Goal: Task Accomplishment & Management: Use online tool/utility

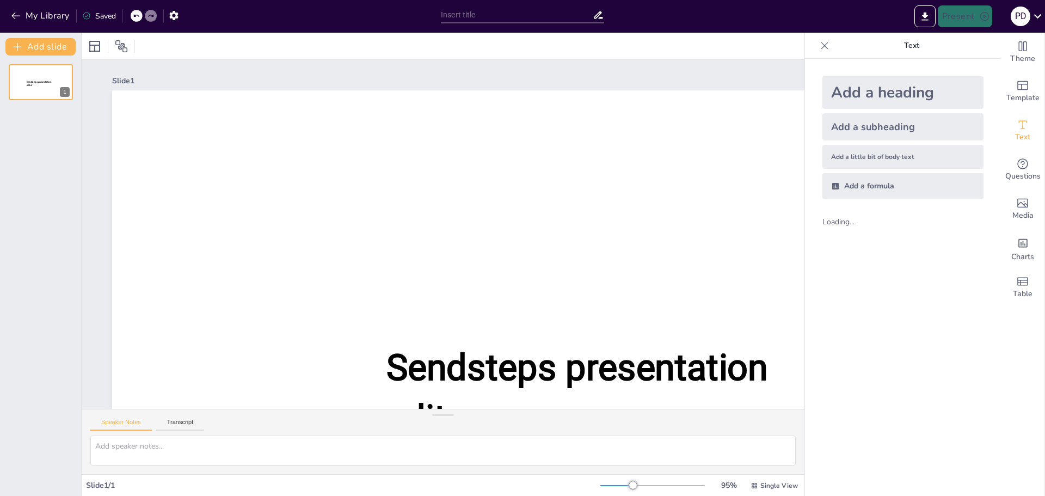
type input "Économie [PERSON_NAME] et Verte : Synergies et Perspectives pour la Transition …"
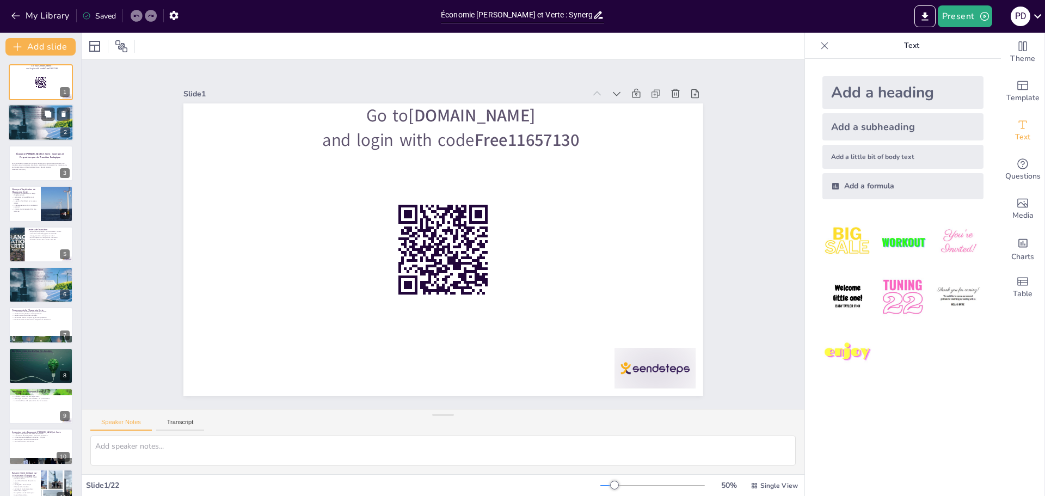
checkbox input "true"
click at [58, 125] on div at bounding box center [40, 123] width 65 height 42
type textarea "La durabilité est un principe fondamental de l'économie verte. Elle vise à util…"
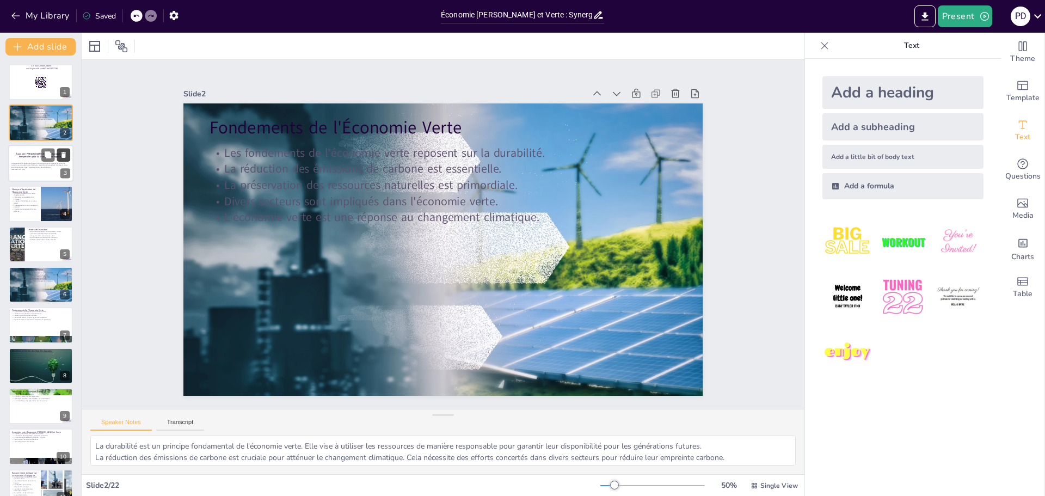
checkbox input "true"
click at [64, 155] on icon at bounding box center [63, 155] width 4 height 6
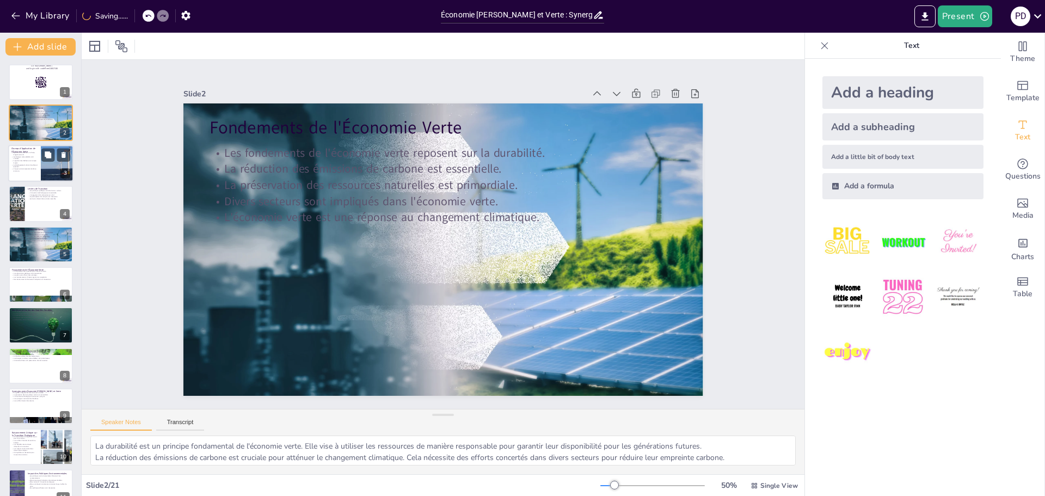
checkbox input "true"
click at [64, 175] on div "3" at bounding box center [65, 173] width 10 height 10
type textarea "L'agriculture durable est essentielle pour assurer la sécurité alimentaire tout…"
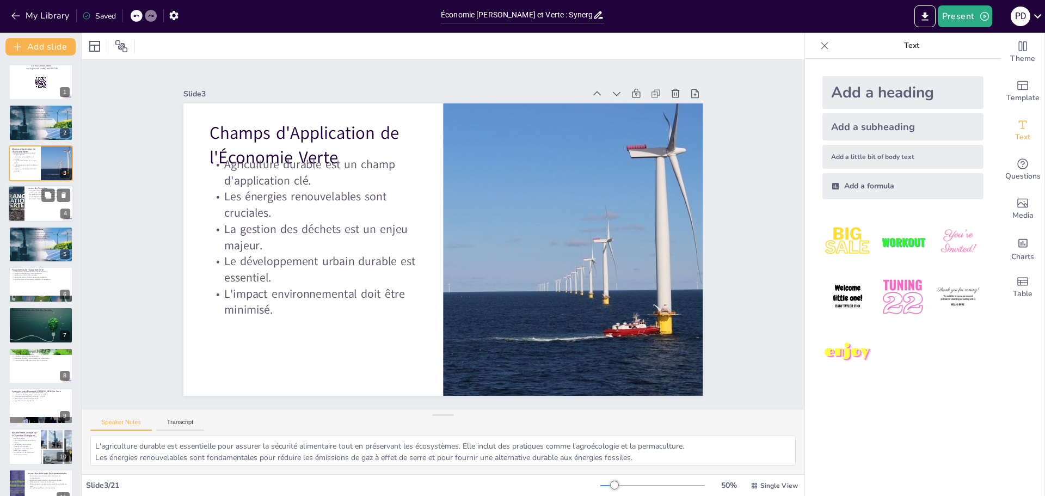
checkbox input "true"
click at [51, 206] on div at bounding box center [40, 203] width 65 height 37
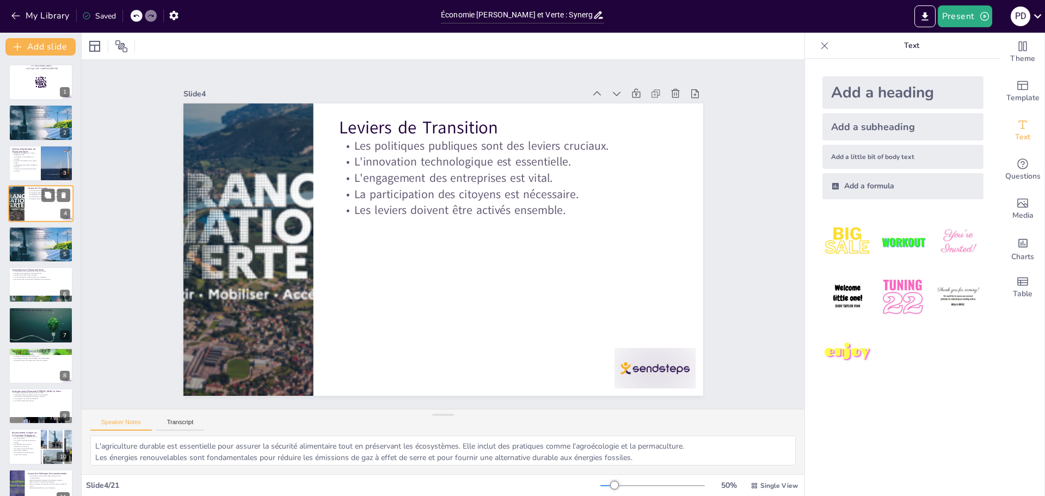
type textarea "Les politiques publiques doivent être conçues pour encourager les pratiques dur…"
checkbox input "true"
click at [44, 254] on div at bounding box center [40, 244] width 65 height 42
type textarea "La durabilité est un principe fondamental de l'économie verte. Elle vise à util…"
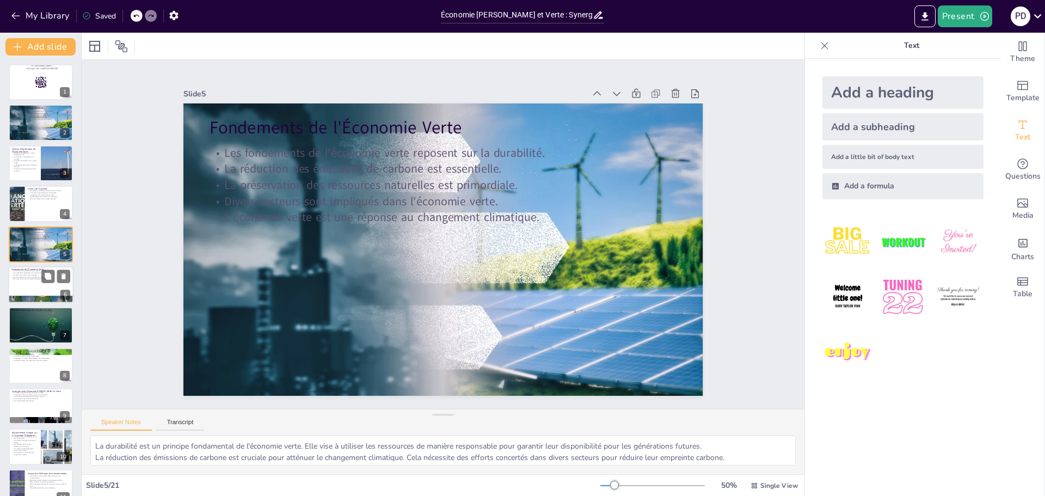
checkbox input "true"
click at [65, 285] on div at bounding box center [40, 284] width 65 height 37
type textarea "Le financement est crucial pour la mise en œuvre de projets d'économie verte, c…"
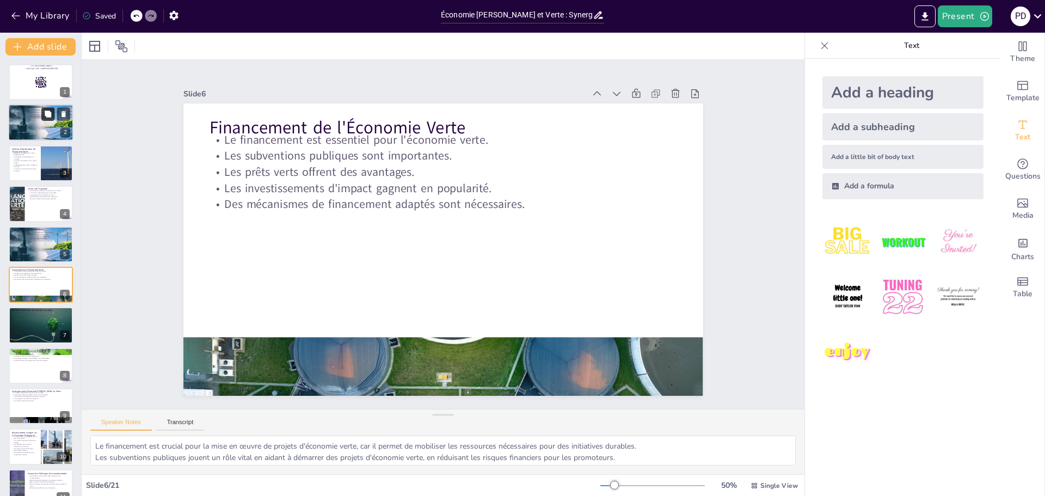
checkbox input "true"
click at [47, 115] on icon at bounding box center [48, 114] width 7 height 7
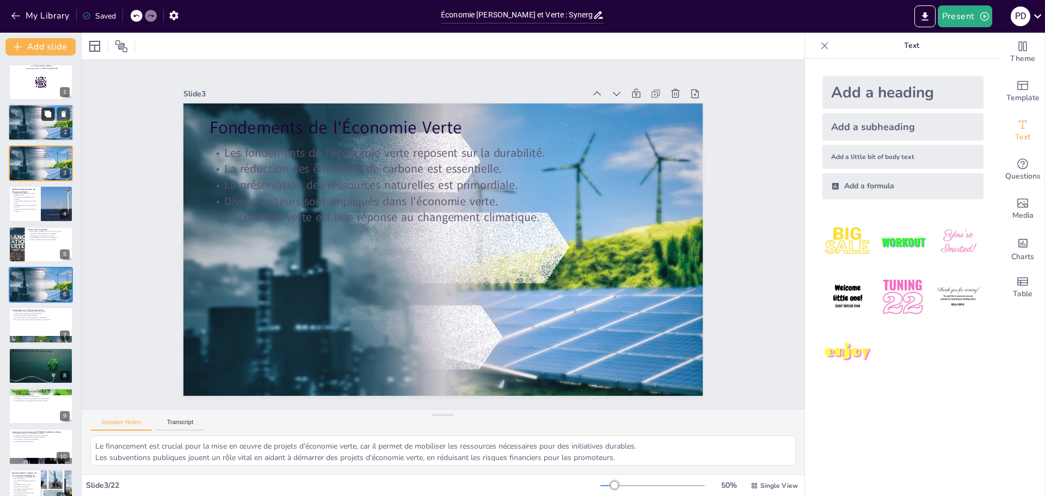
type textarea "La durabilité est un principe fondamental de l'économie verte. Elle vise à util…"
checkbox input "true"
click at [67, 114] on icon at bounding box center [64, 114] width 8 height 8
type textarea "L'agriculture durable est essentielle pour assurer la sécurité alimentaire tout…"
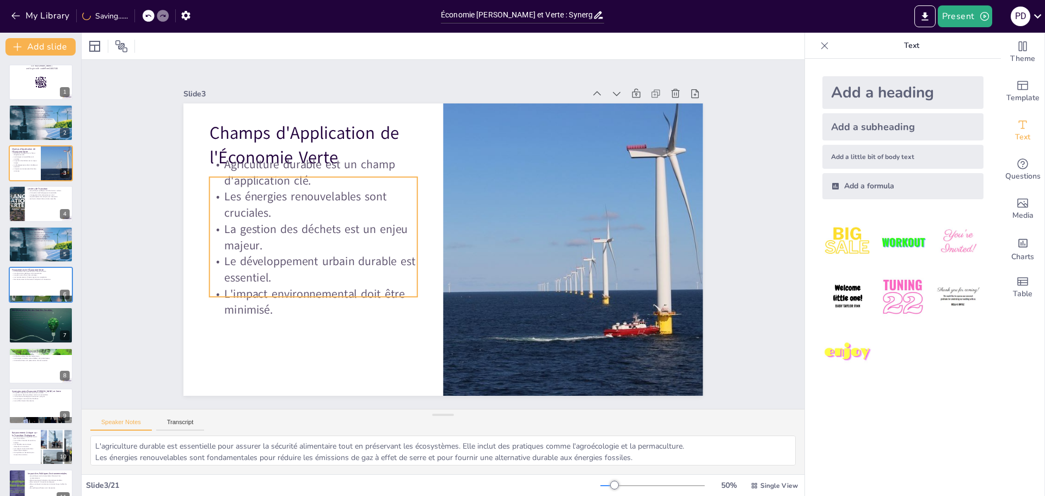
checkbox input "true"
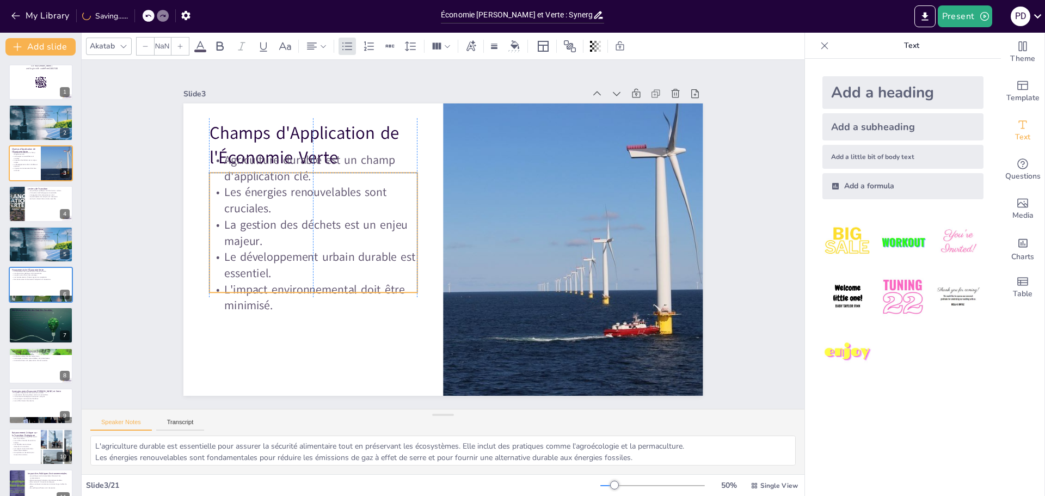
type input "32"
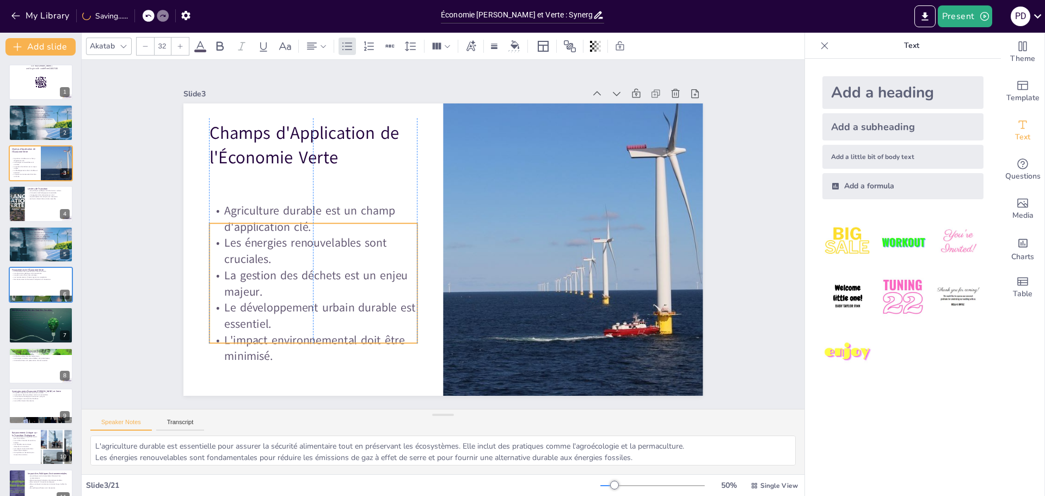
drag, startPoint x: 345, startPoint y: 224, endPoint x: 341, endPoint y: 267, distance: 42.7
click at [341, 268] on p "La gestion des déchets est un enjeu majeur." at bounding box center [313, 283] width 208 height 32
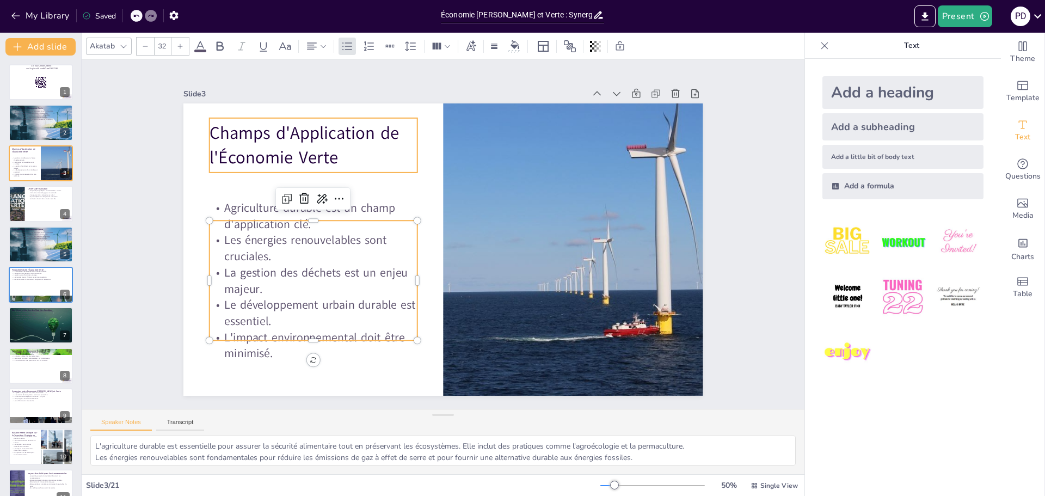
checkbox input "true"
type input "48"
click at [308, 156] on p "Champs d'Application de l'Économie Verte" at bounding box center [313, 145] width 208 height 48
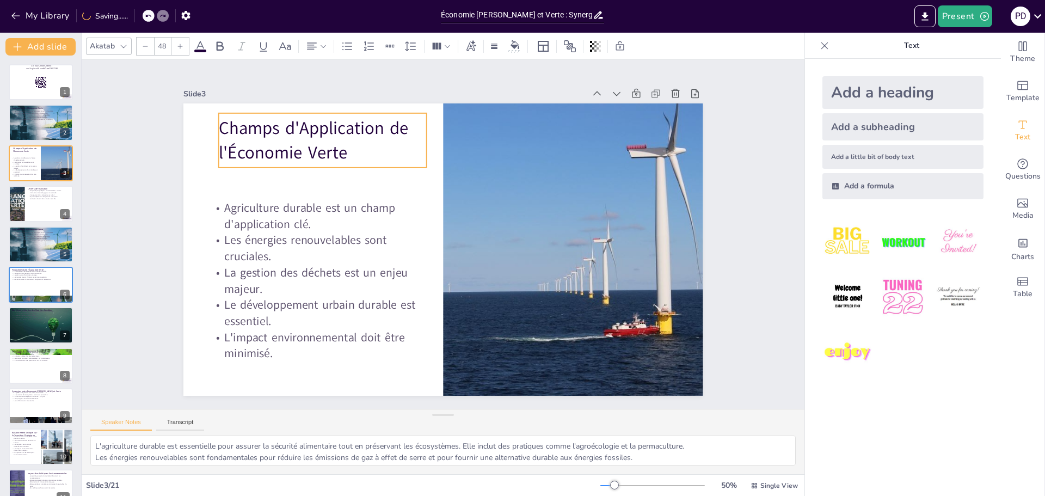
drag, startPoint x: 330, startPoint y: 157, endPoint x: 340, endPoint y: 151, distance: 11.9
click at [340, 151] on p "Champs d'Application de l'Économie Verte" at bounding box center [322, 140] width 208 height 48
click at [336, 149] on p "Champs d'Application de l'Économie Verte" at bounding box center [320, 139] width 208 height 48
click at [218, 122] on p "Champs d'Application de l'Économie Verte" at bounding box center [322, 143] width 208 height 48
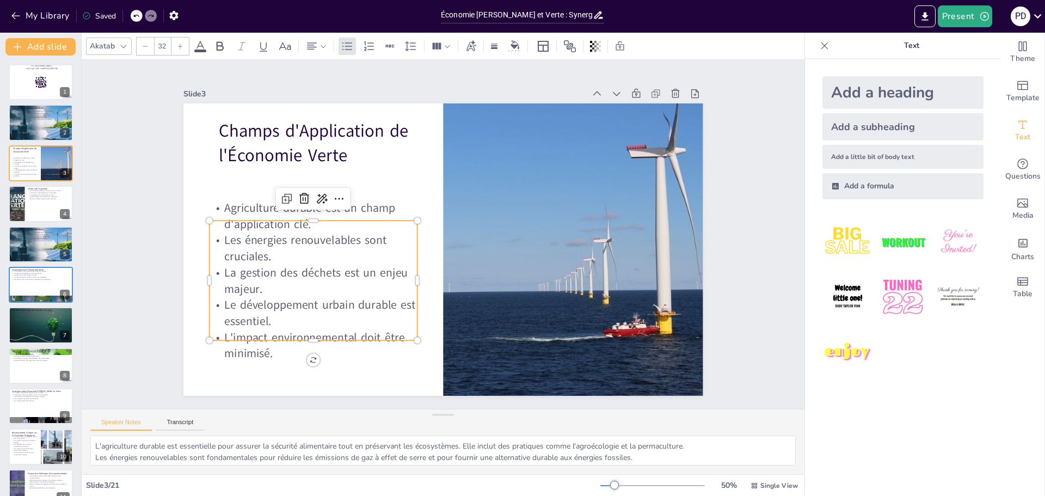
click at [226, 218] on p "Agriculture durable est un champ d'application clé." at bounding box center [313, 216] width 208 height 32
click at [216, 202] on p "Agriculture durable est un champ d'application clé." at bounding box center [312, 215] width 208 height 32
click at [390, 206] on p "Agriculture durable est un champ d'application clé." at bounding box center [312, 215] width 208 height 32
drag, startPoint x: 385, startPoint y: 202, endPoint x: 309, endPoint y: 202, distance: 75.6
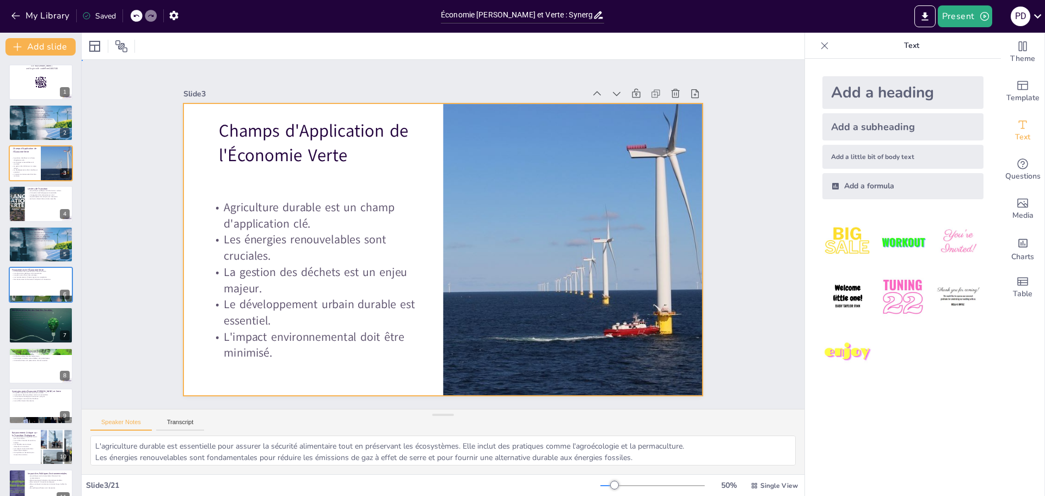
click at [316, 183] on div at bounding box center [443, 249] width 520 height 292
click at [564, 310] on div at bounding box center [573, 249] width 520 height 292
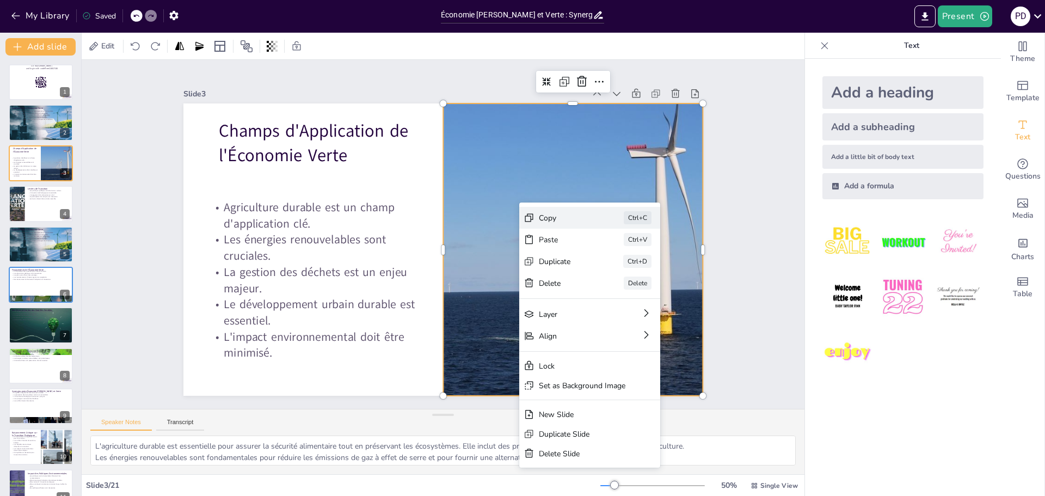
click at [549, 221] on div "Copy" at bounding box center [566, 218] width 54 height 10
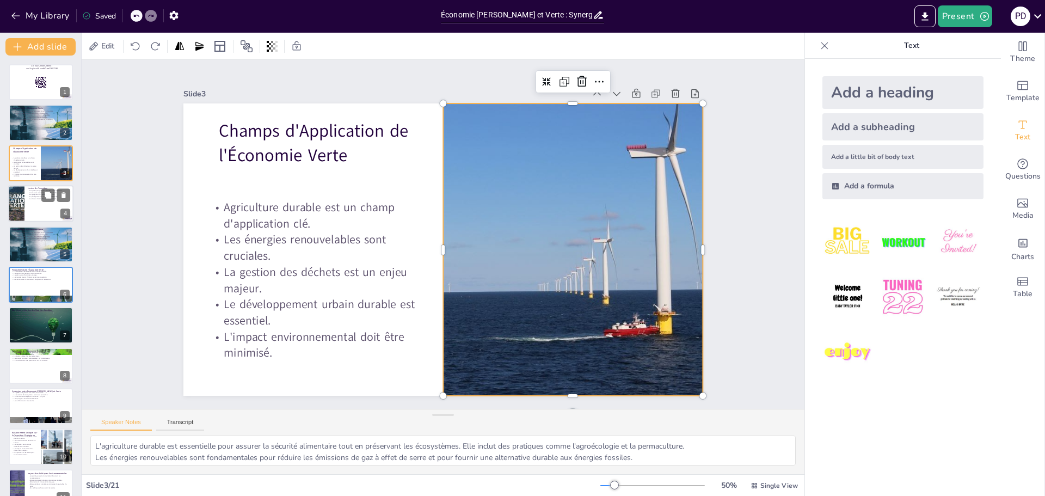
checkbox input "true"
click at [51, 208] on div at bounding box center [40, 203] width 65 height 37
type textarea "Les politiques publiques doivent être conçues pour encourager les pratiques dur…"
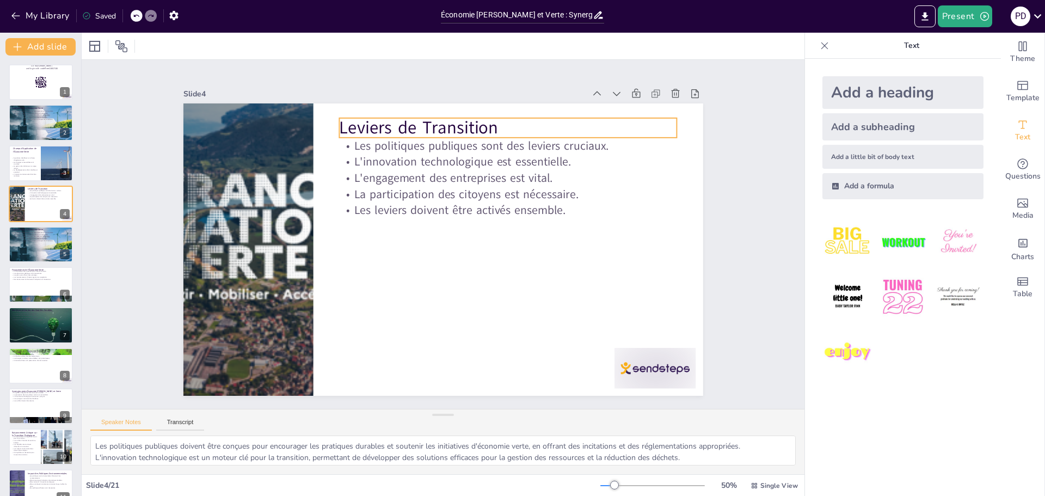
click at [526, 115] on p "Leviers de Transition" at bounding box center [508, 127] width 338 height 24
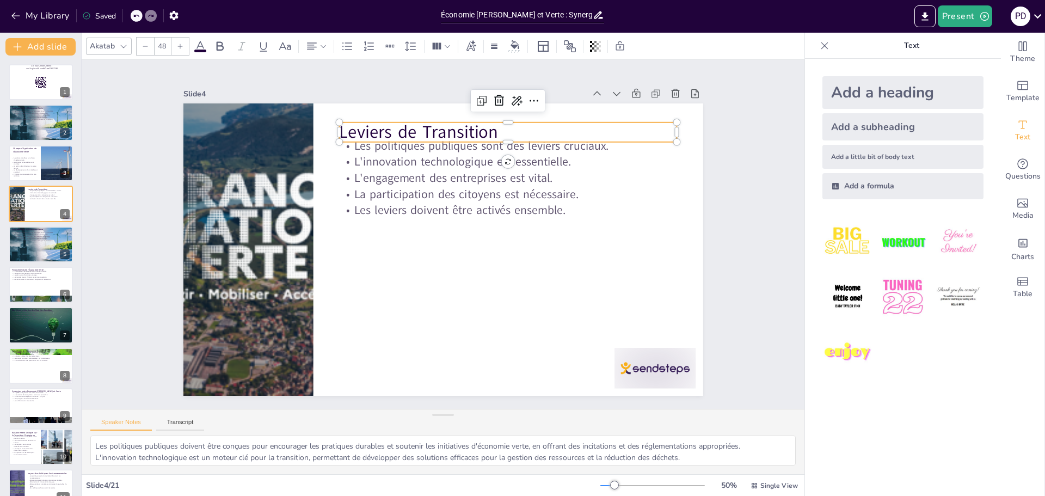
click at [490, 126] on p "Leviers de Transition" at bounding box center [508, 132] width 338 height 24
click at [489, 126] on p "Leviers de Transition" at bounding box center [508, 132] width 338 height 24
click at [339, 123] on p "Leviers de Transition" at bounding box center [508, 132] width 338 height 24
checkbox input "true"
click at [55, 283] on div at bounding box center [40, 284] width 65 height 37
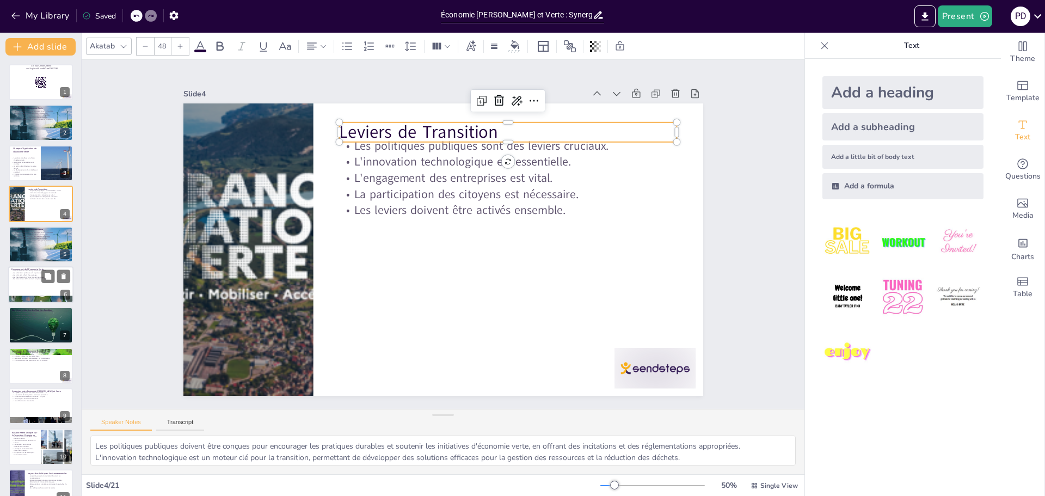
type textarea "Le financement est crucial pour la mise en œuvre de projets d'économie verte, c…"
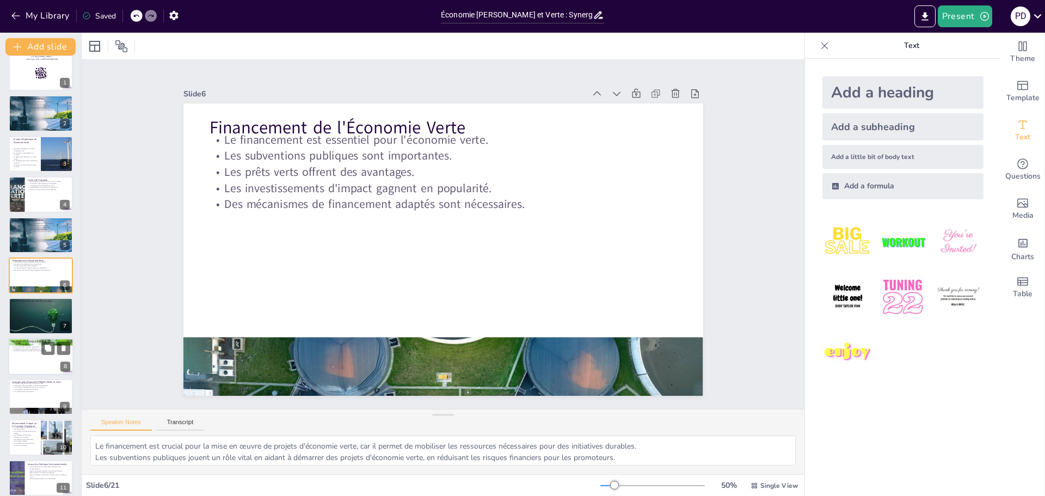
checkbox input "true"
click at [41, 348] on p "Les énergies maritimes renouvelables sont prometteuses." at bounding box center [40, 349] width 59 height 2
type textarea "L'économie bleue repose sur l'utilisation durable des ressources maritimes, gar…"
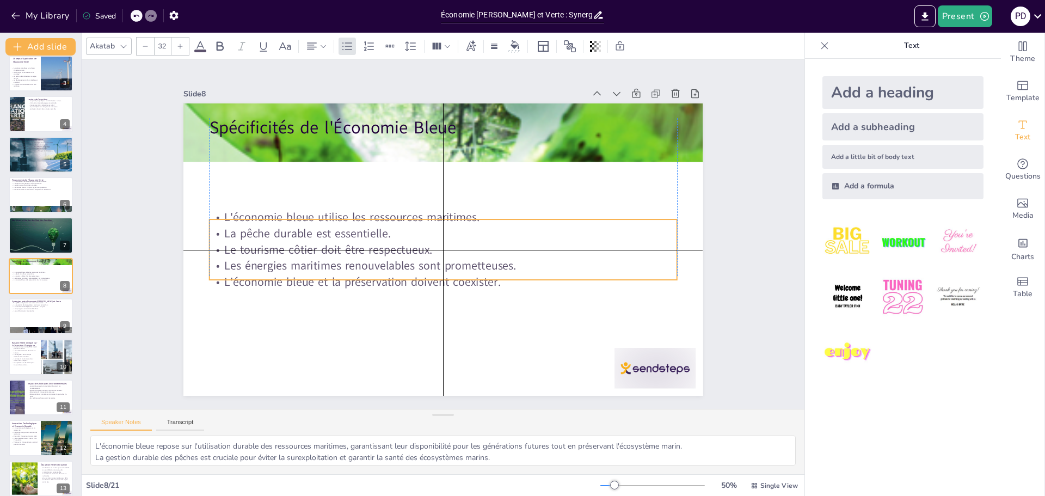
drag, startPoint x: 287, startPoint y: 195, endPoint x: 283, endPoint y: 269, distance: 74.1
click at [283, 269] on div "L'économie bleue utilise les ressources maritimes. La pêche durable est essenti…" at bounding box center [442, 249] width 467 height 81
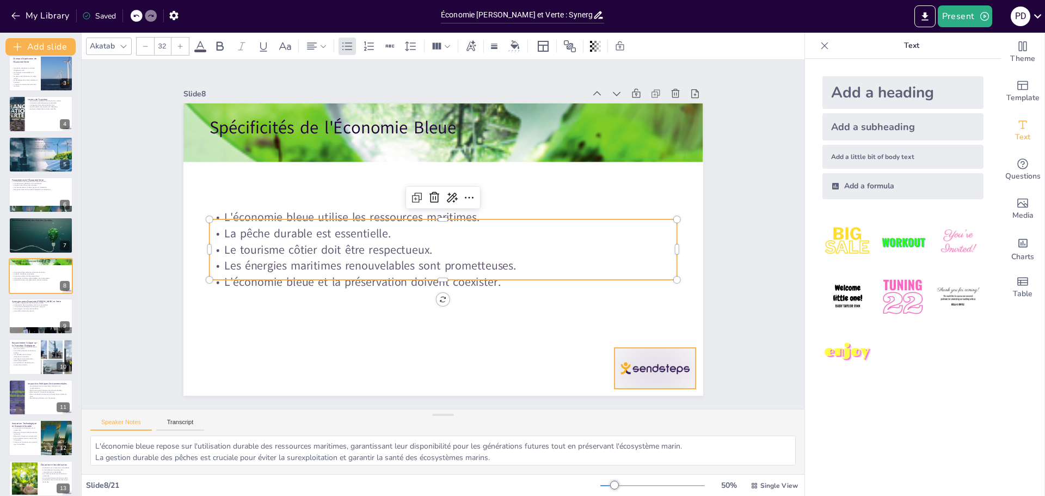
checkbox input "true"
click at [58, 347] on button at bounding box center [63, 348] width 13 height 13
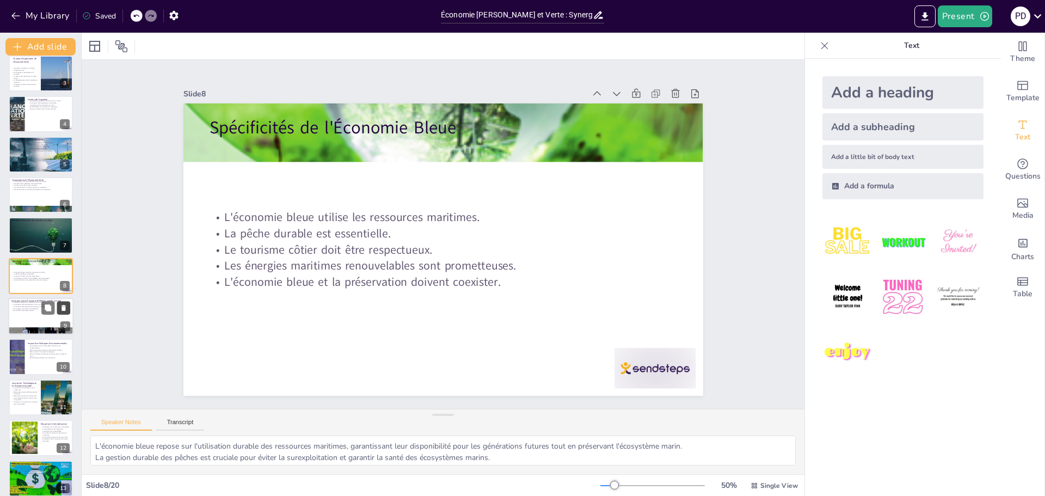
checkbox input "true"
click at [59, 312] on button at bounding box center [63, 307] width 13 height 13
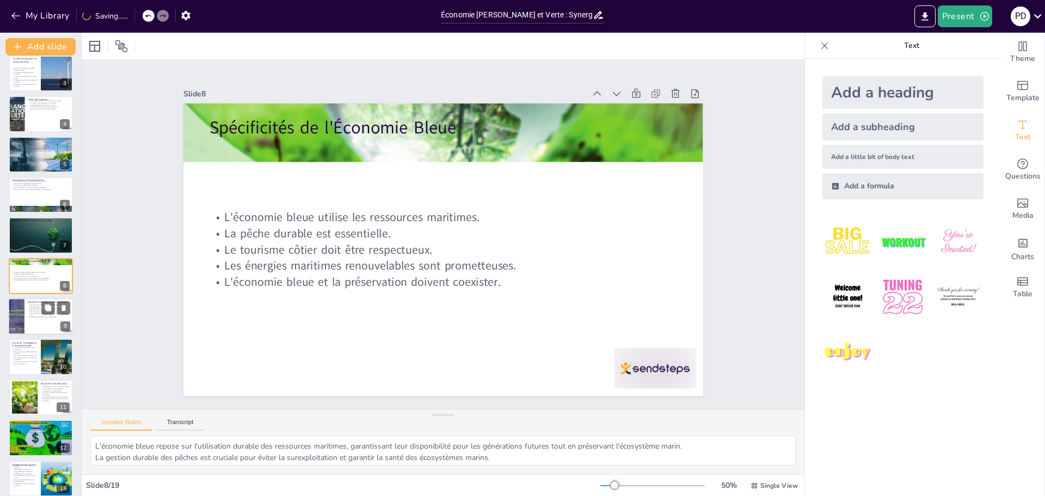
checkbox input "true"
click at [28, 315] on p "Elles contribuent à réduire les émissions de gaz à effet de serre." at bounding box center [49, 314] width 42 height 4
type textarea "Les politiques environnementales peuvent modifier les comportements des entrepr…"
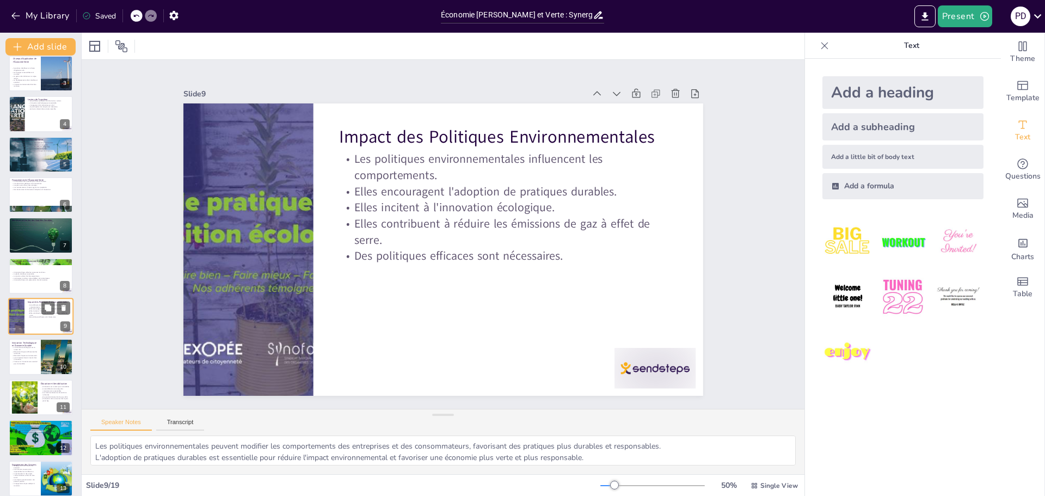
scroll to position [131, 0]
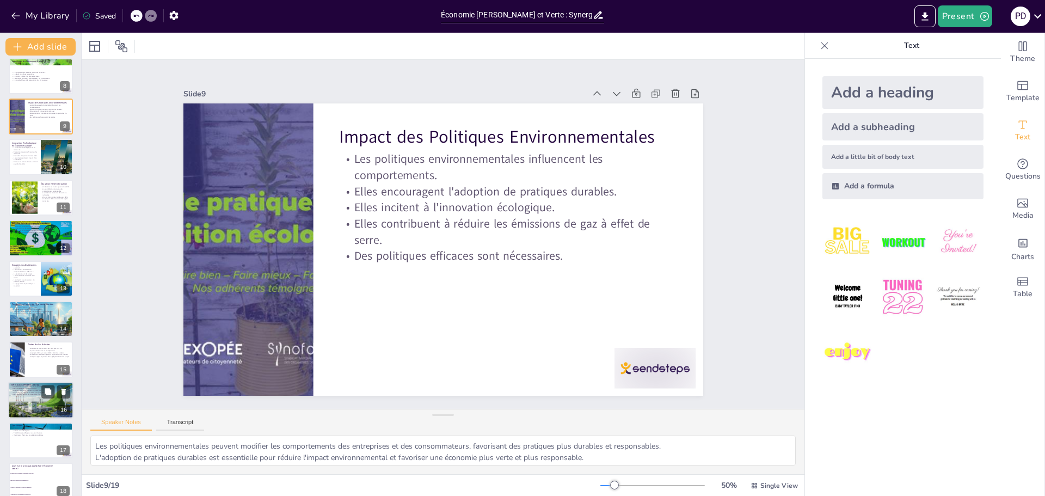
checkbox input "true"
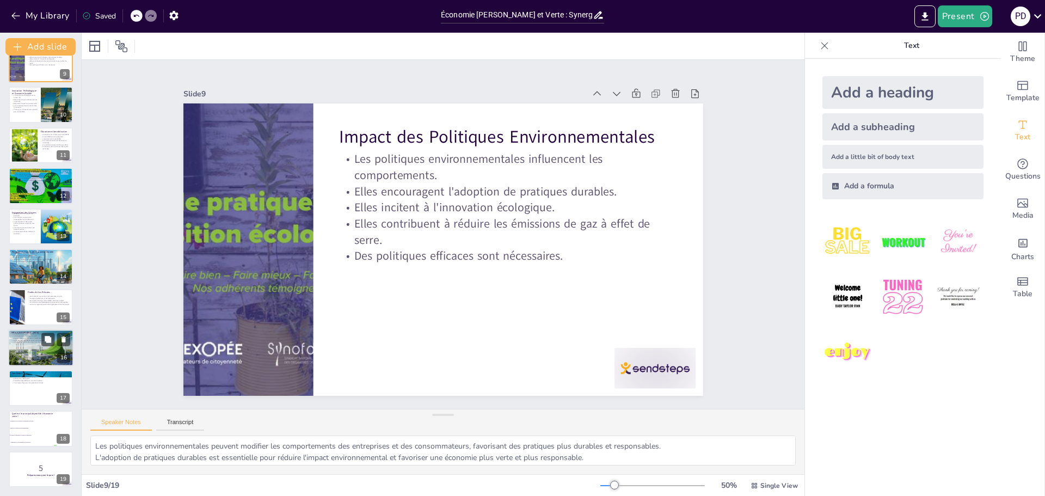
click at [52, 348] on div at bounding box center [40, 347] width 67 height 37
type textarea "La résistance au changement peut freiner la transition vers des pratiques durab…"
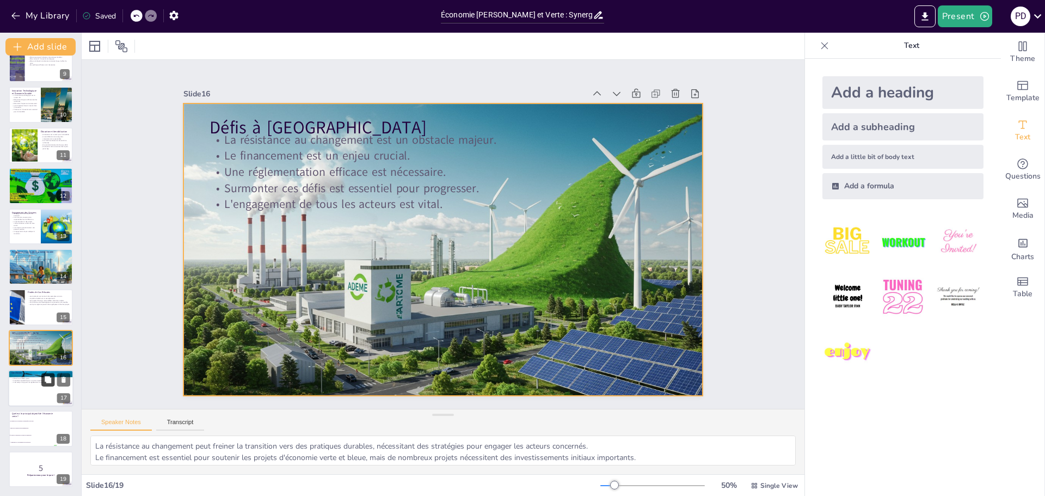
checkbox input "true"
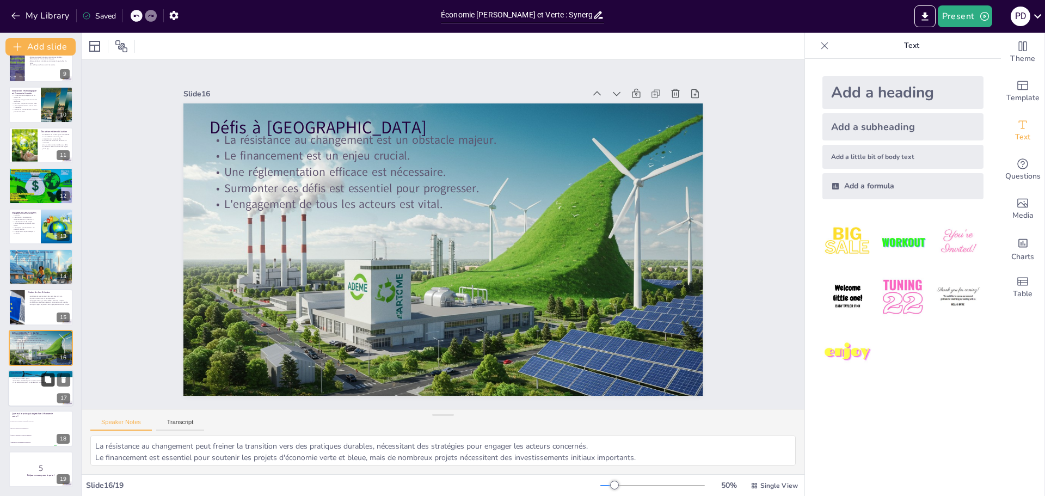
click at [51, 381] on icon at bounding box center [48, 379] width 7 height 7
type textarea "La transition vers une économie verte et bleue est essentielle pour garantir un…"
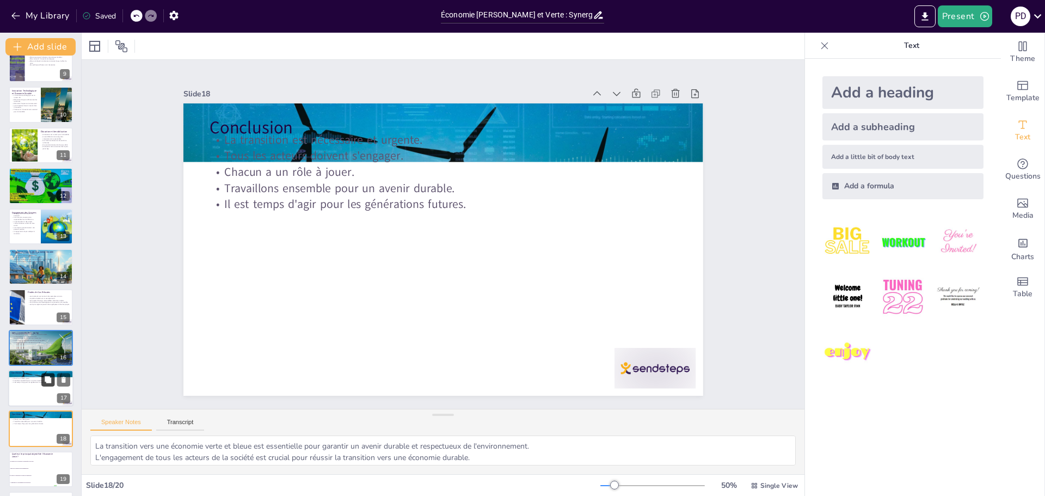
scroll to position [382, 0]
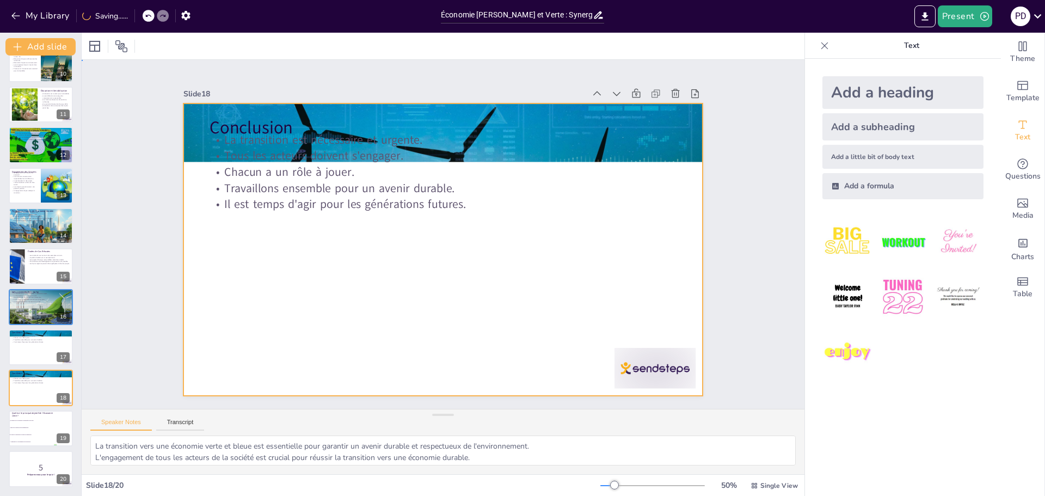
drag, startPoint x: 219, startPoint y: 222, endPoint x: 248, endPoint y: 201, distance: 35.0
click at [222, 220] on div at bounding box center [443, 249] width 520 height 292
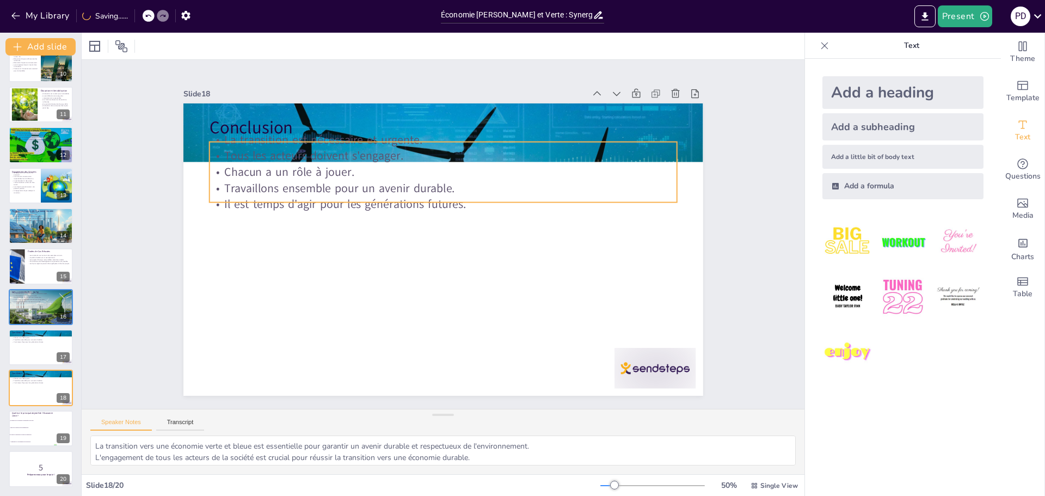
click at [255, 198] on div "Conclusion La transition est nécessaire et urgente. Tous les acteurs doivent s'…" at bounding box center [443, 249] width 520 height 292
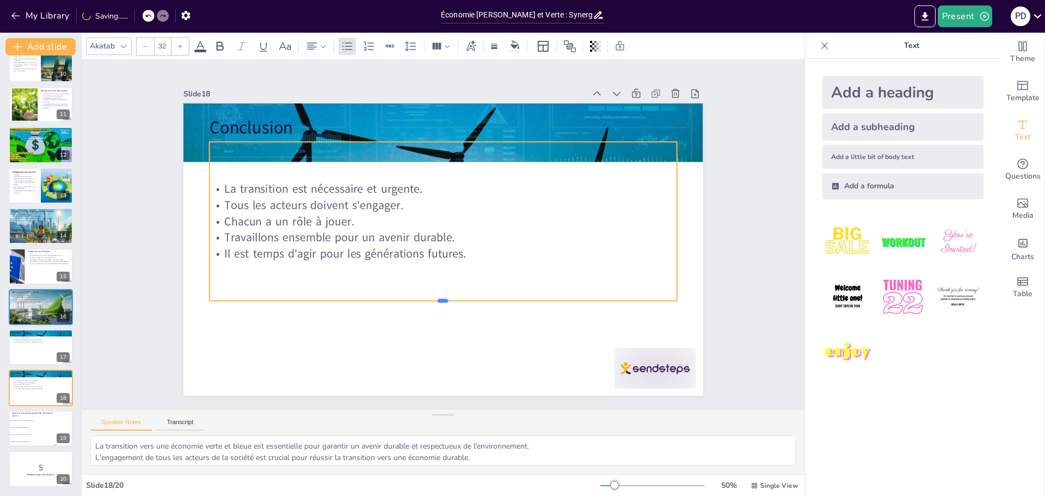
drag, startPoint x: 262, startPoint y: 198, endPoint x: 261, endPoint y: 298, distance: 100.7
click at [261, 300] on div at bounding box center [442, 304] width 467 height 9
click at [282, 135] on div at bounding box center [442, 137] width 467 height 9
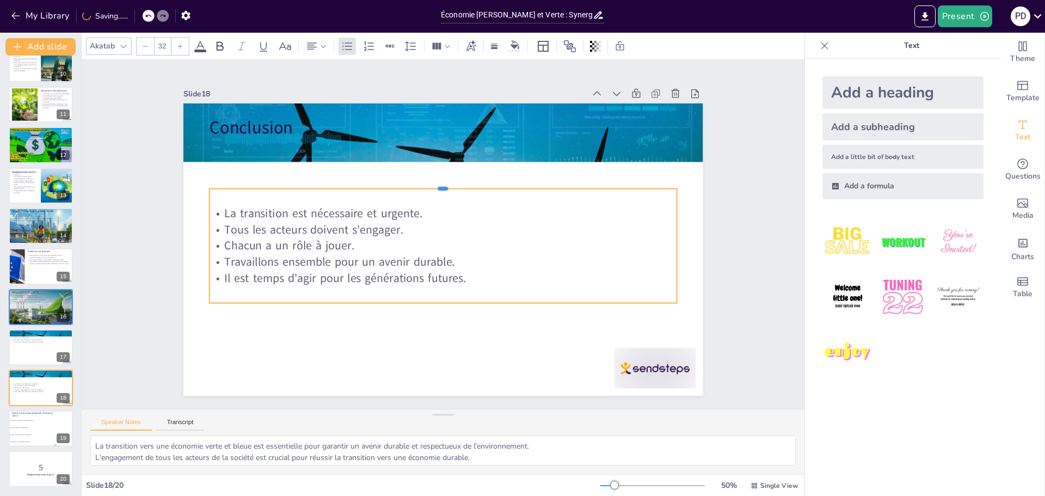
drag, startPoint x: 281, startPoint y: 136, endPoint x: 272, endPoint y: 183, distance: 47.7
click at [272, 183] on div at bounding box center [442, 184] width 467 height 9
checkbox input "true"
click at [41, 382] on button at bounding box center [47, 379] width 13 height 13
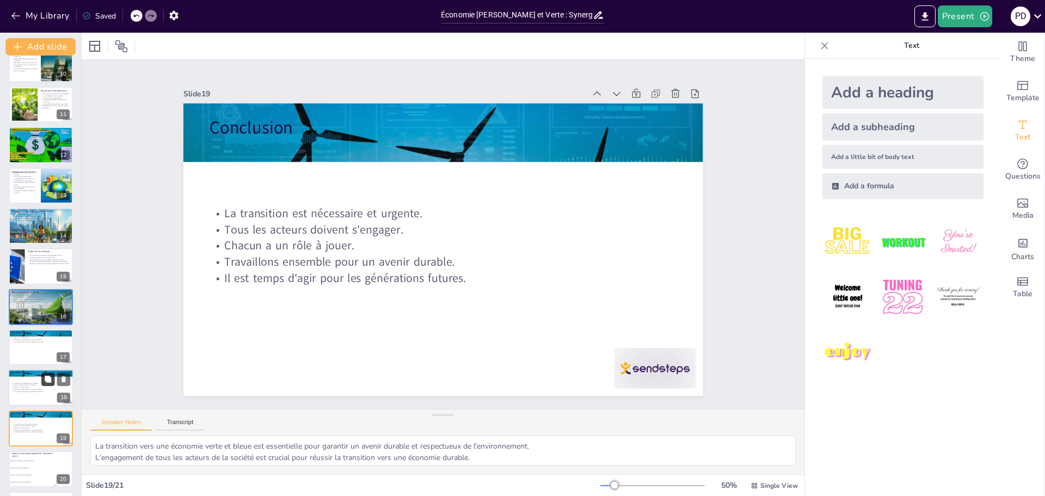
scroll to position [423, 0]
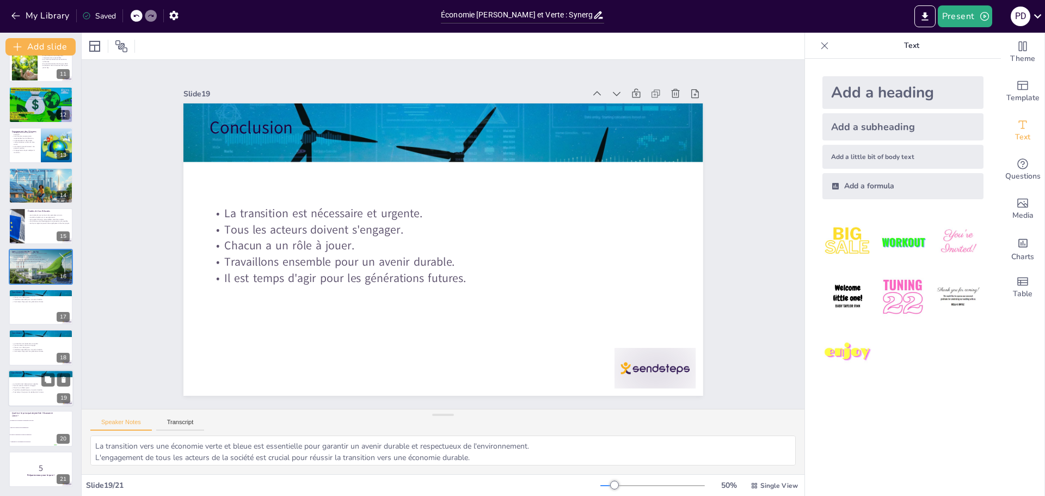
checkbox input "true"
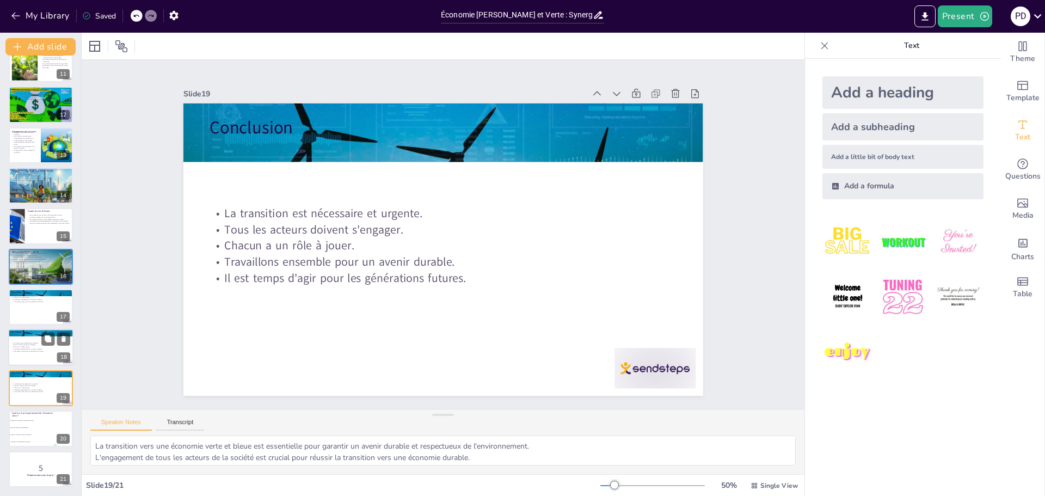
checkbox input "true"
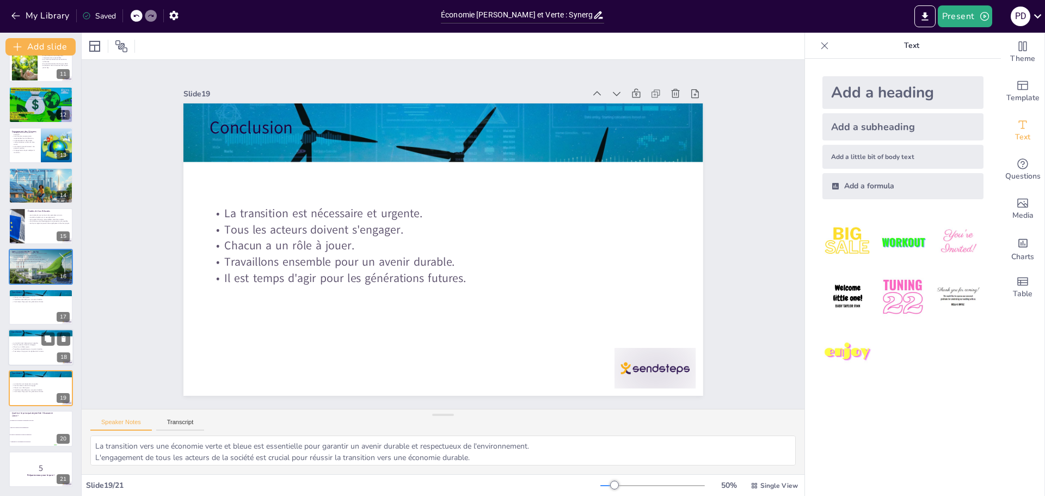
checkbox input "true"
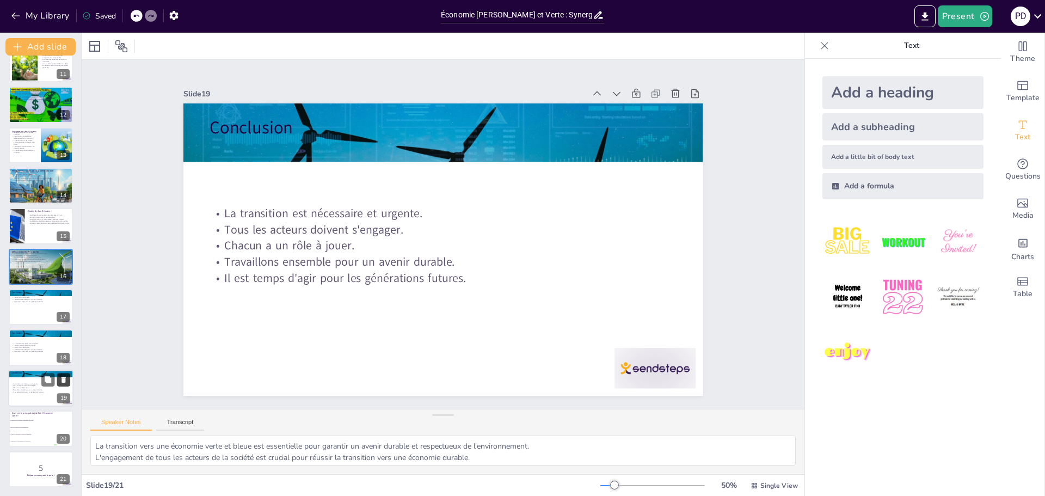
checkbox input "true"
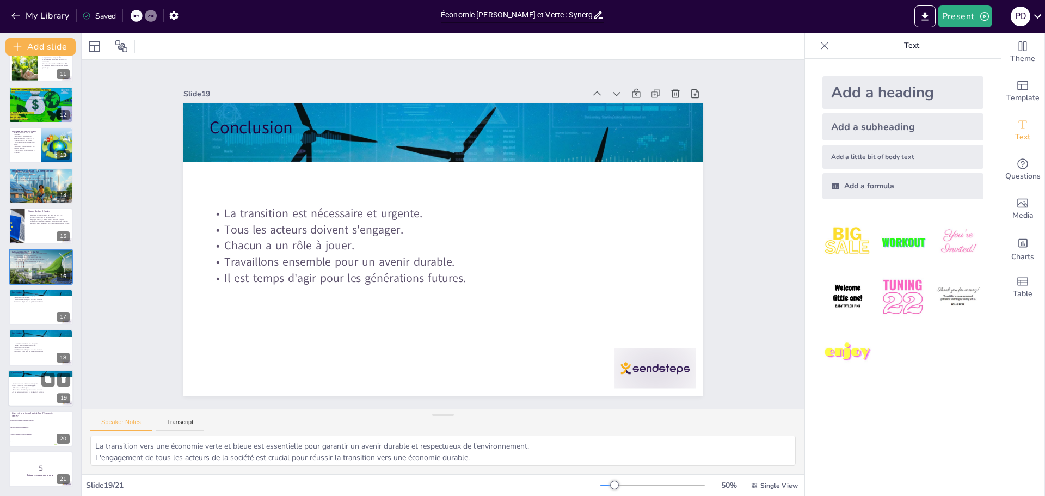
checkbox input "true"
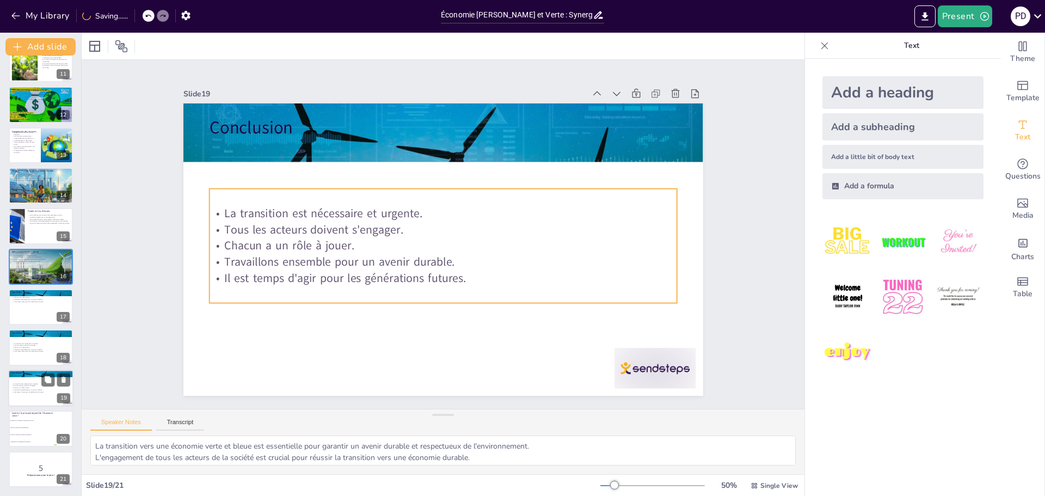
click at [40, 385] on p "Tous les acteurs doivent s'engager." at bounding box center [40, 385] width 59 height 2
checkbox input "true"
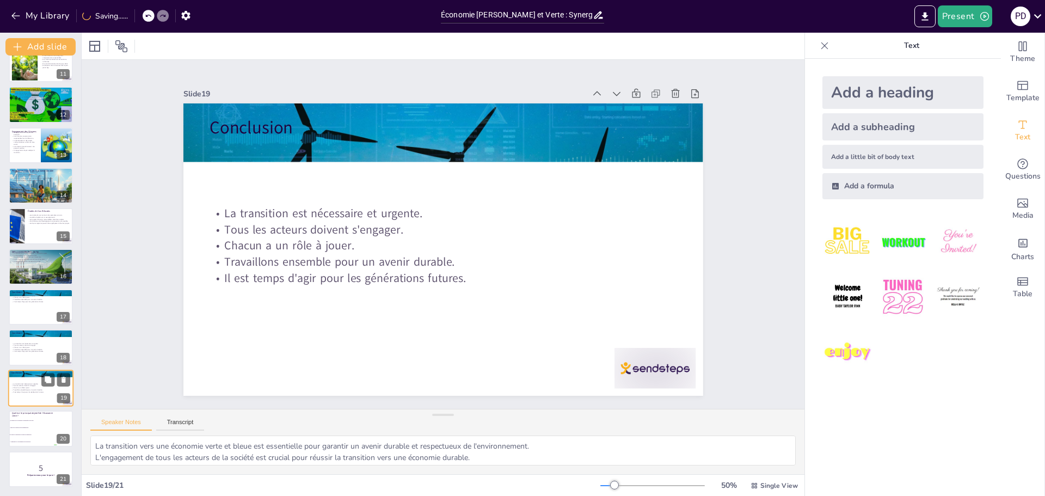
checkbox input "true"
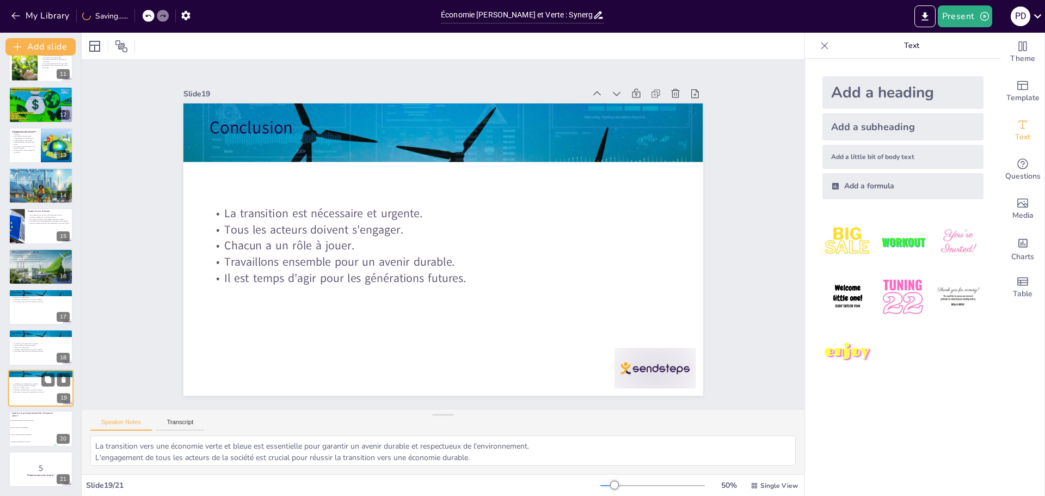
checkbox input "true"
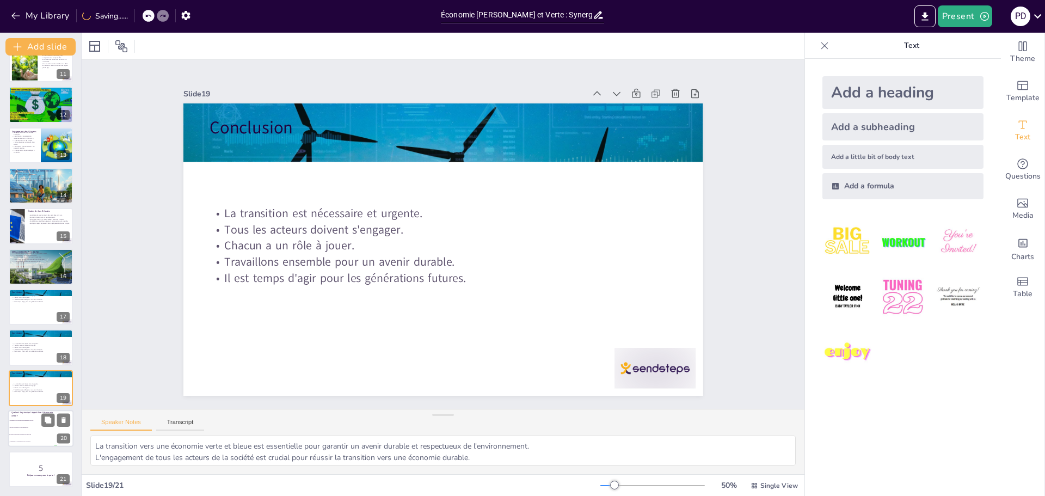
checkbox input "true"
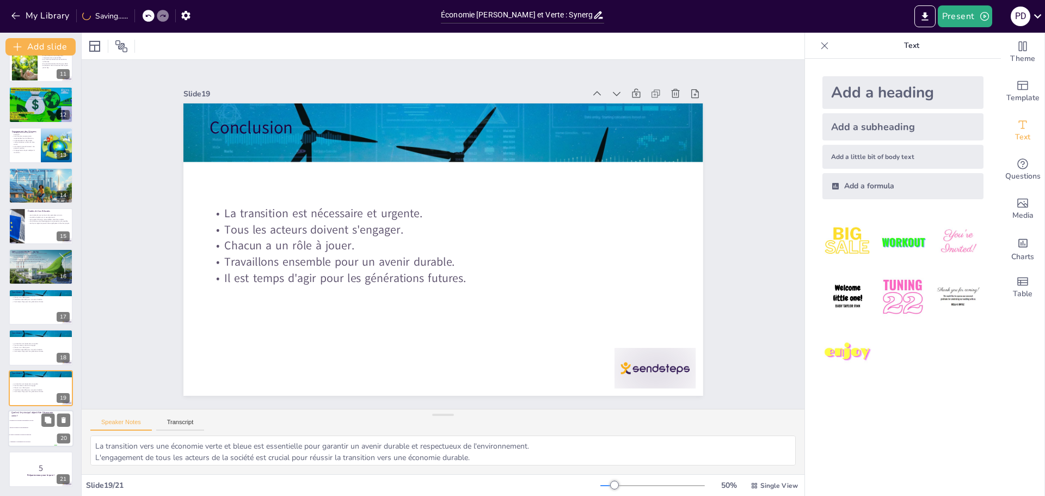
checkbox input "true"
click at [33, 416] on p "Quel est le principal objectif de l'économie verte ?" at bounding box center [32, 414] width 42 height 6
type textarea "La bonne réponse est la réponse 3 : Assurer la durabilité et réduire les émissi…"
checkbox input "true"
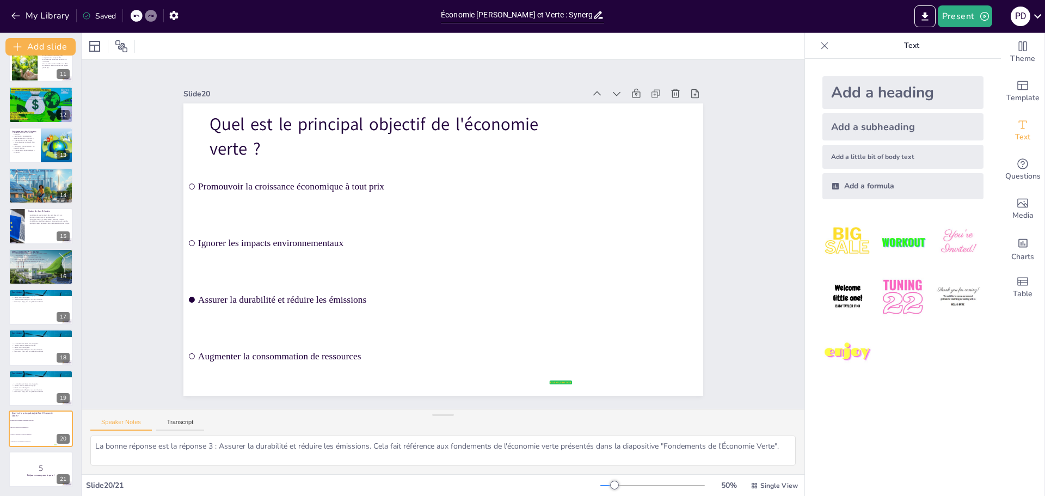
checkbox input "true"
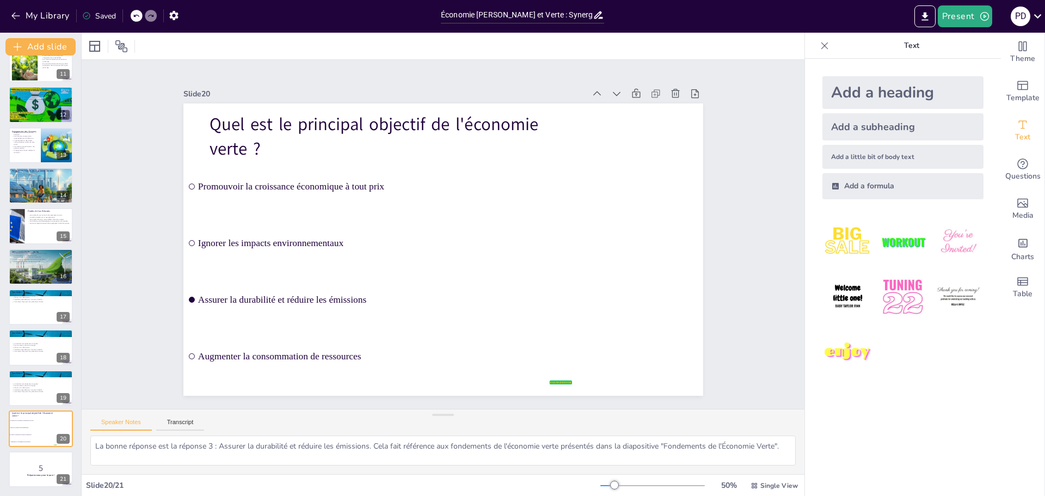
checkbox input "true"
